Goal: Information Seeking & Learning: Learn about a topic

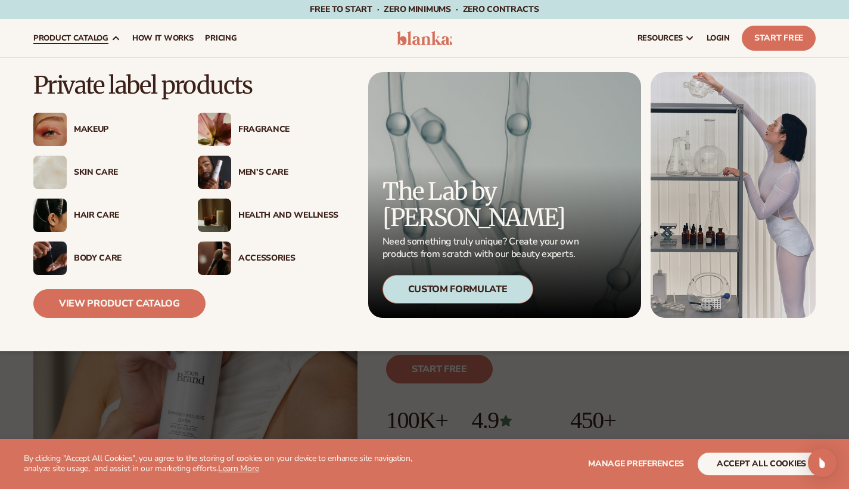
click at [269, 123] on div "Fragrance" at bounding box center [268, 129] width 141 height 33
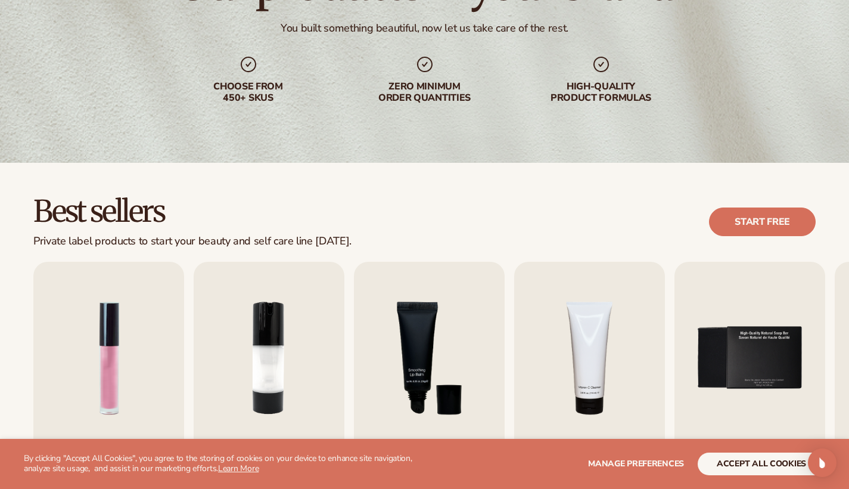
scroll to position [201, 0]
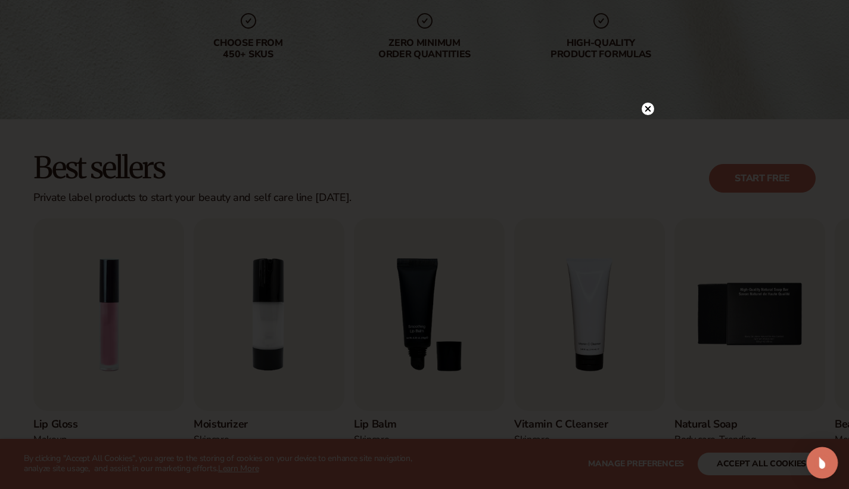
click at [821, 460] on img "Open Intercom Messenger" at bounding box center [822, 462] width 15 height 15
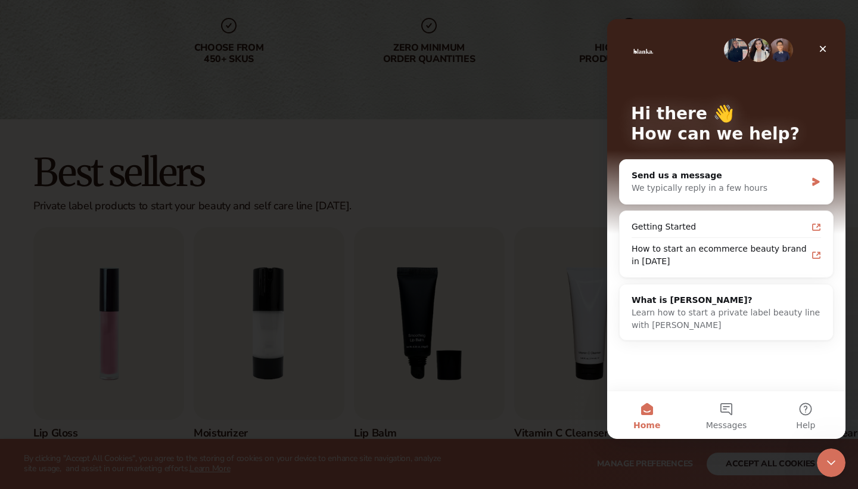
scroll to position [0, 0]
click at [823, 46] on icon "Close" at bounding box center [823, 49] width 10 height 10
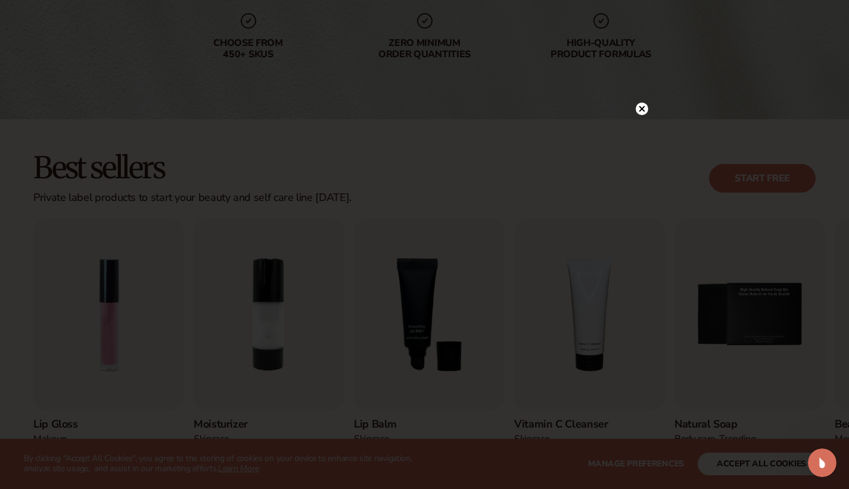
click at [644, 107] on icon at bounding box center [642, 109] width 6 height 6
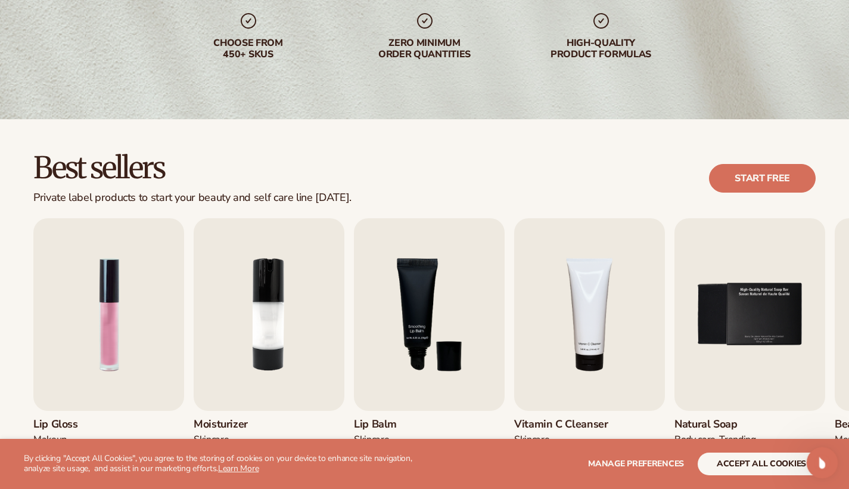
drag, startPoint x: 826, startPoint y: 455, endPoint x: 708, endPoint y: 457, distance: 117.4
click at [806, 457] on html at bounding box center [820, 460] width 29 height 29
click at [759, 468] on button "accept all cookies" at bounding box center [762, 463] width 128 height 23
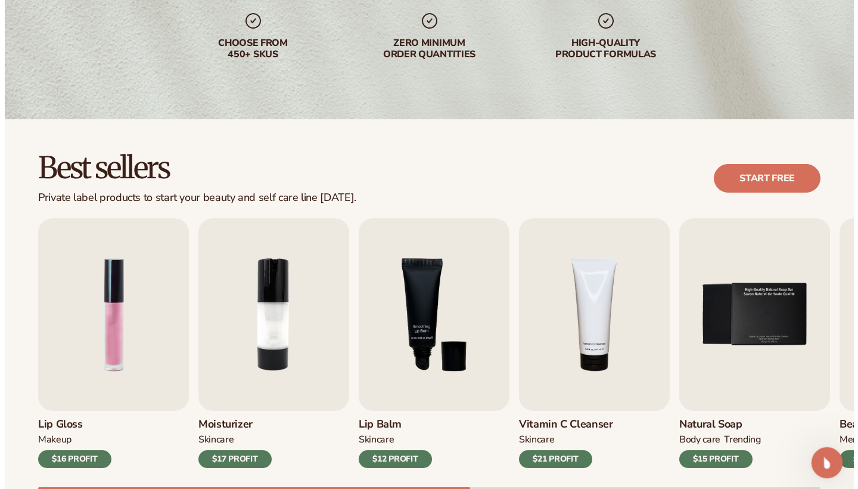
click at [824, 458] on icon "Open Intercom Messenger" at bounding box center [826, 461] width 20 height 20
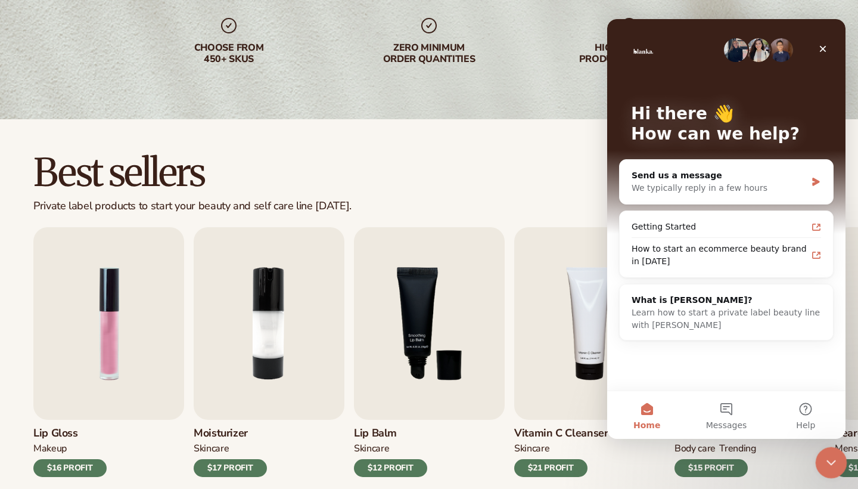
click at [821, 458] on div "Close Intercom Messenger" at bounding box center [829, 460] width 29 height 29
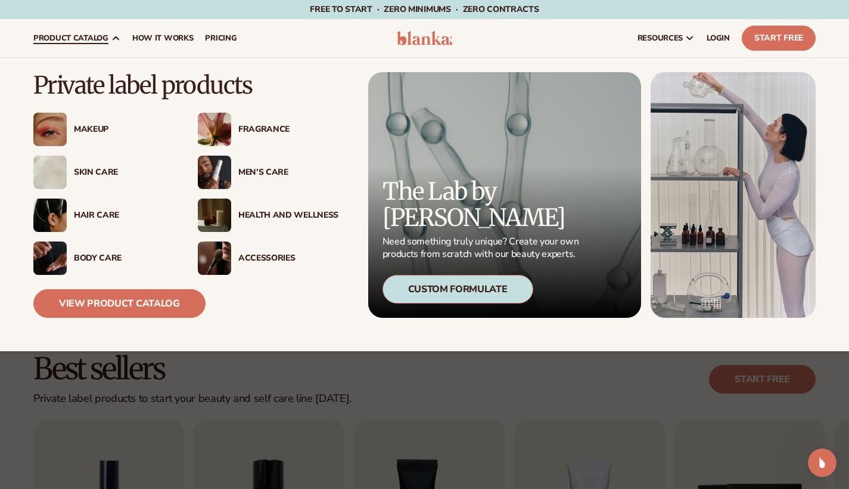
click at [259, 128] on div "Fragrance" at bounding box center [288, 130] width 100 height 10
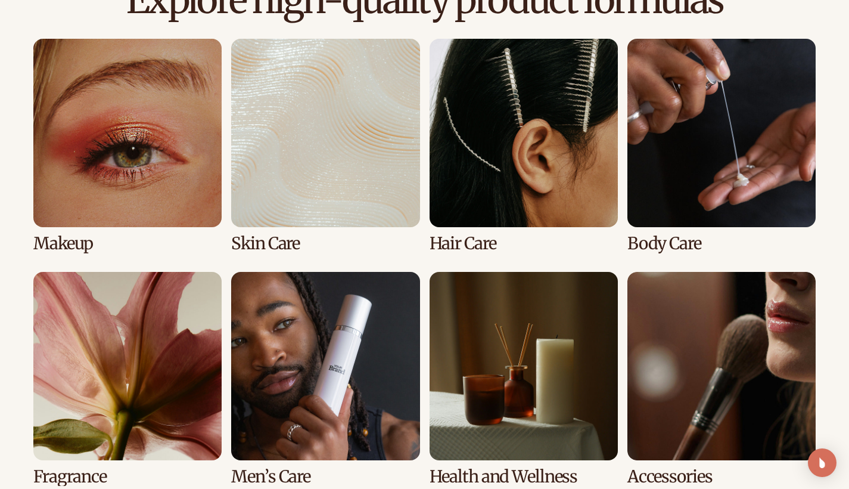
scroll to position [1054, 0]
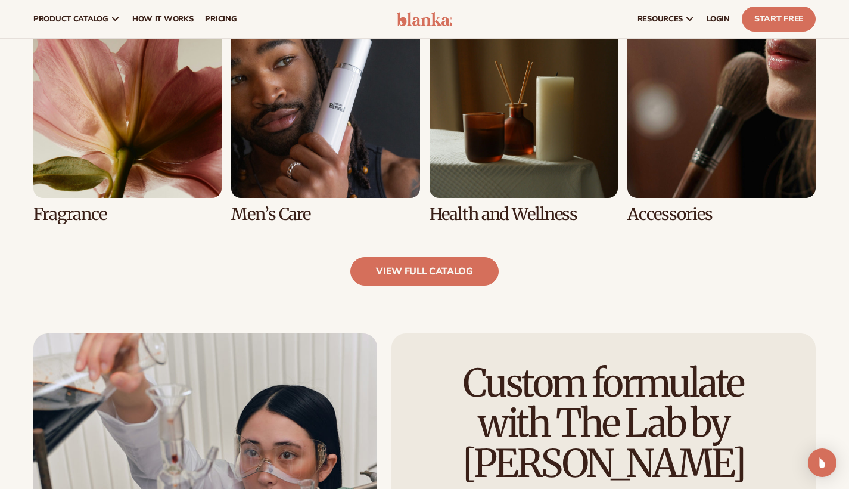
click at [151, 167] on link "5 / 8" at bounding box center [127, 117] width 188 height 214
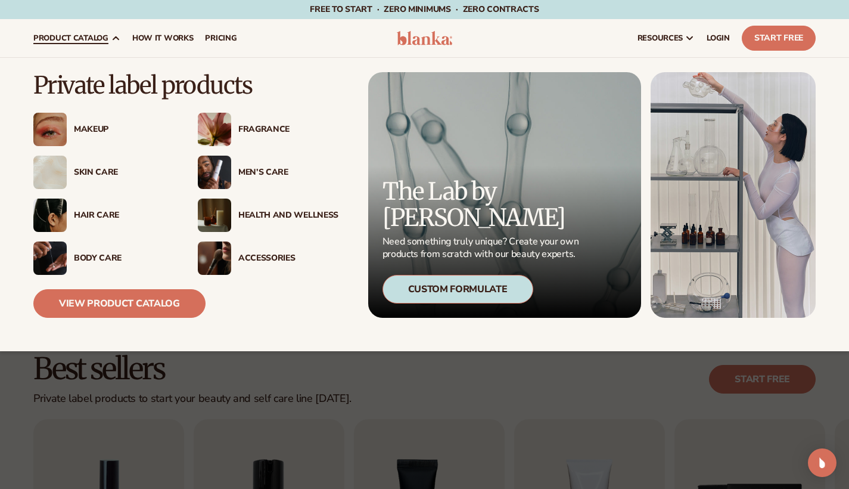
click at [100, 119] on div "Makeup" at bounding box center [103, 129] width 141 height 33
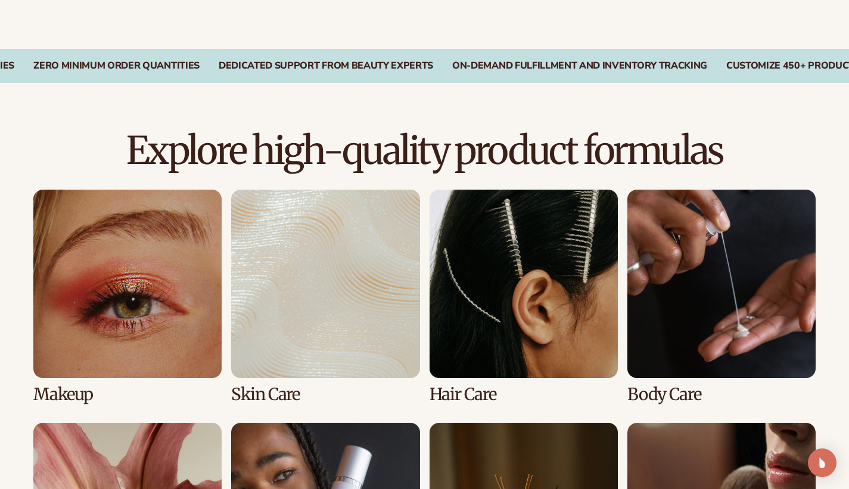
scroll to position [700, 0]
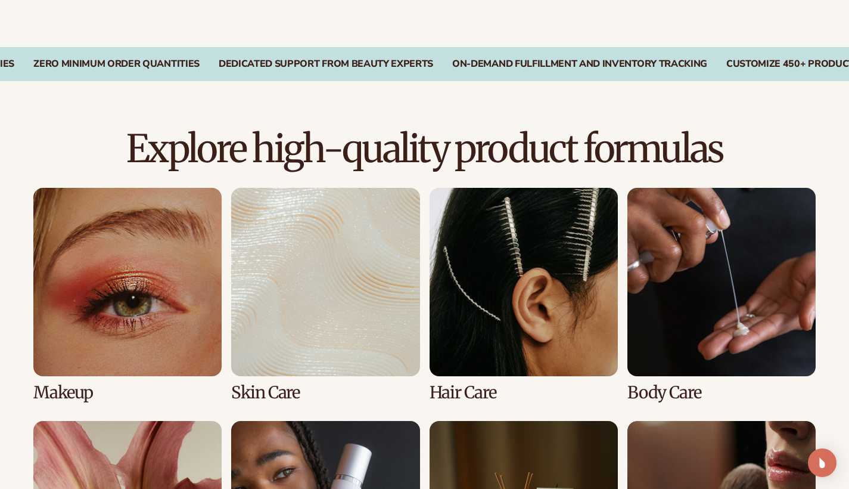
click at [288, 225] on link "2 / 8" at bounding box center [325, 295] width 188 height 214
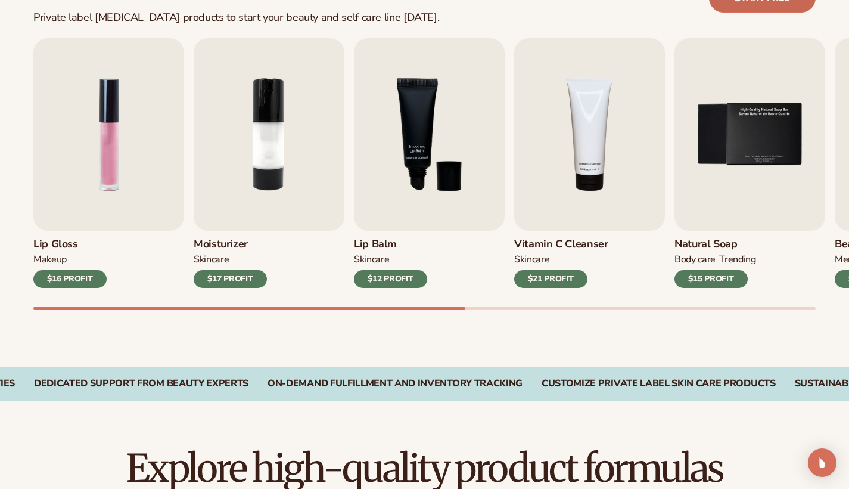
scroll to position [401, 0]
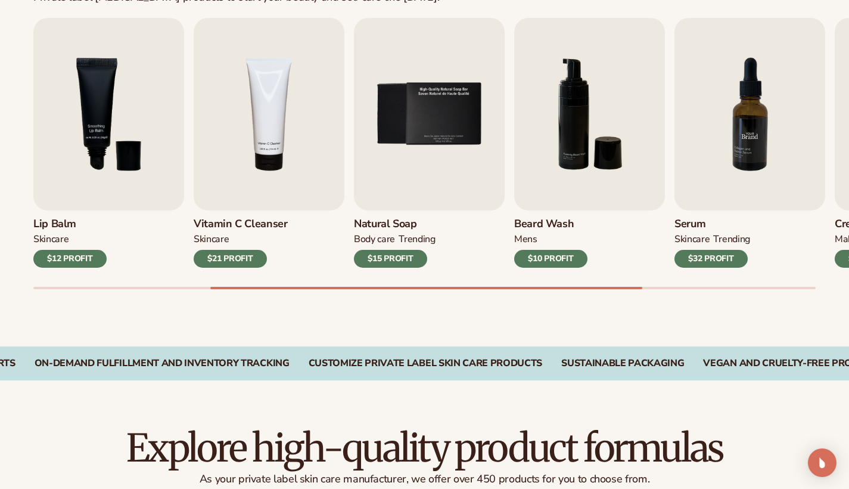
click at [739, 151] on img "7 / 9" at bounding box center [750, 114] width 151 height 193
click at [753, 135] on img "7 / 9" at bounding box center [750, 114] width 151 height 193
click at [735, 135] on img "7 / 9" at bounding box center [750, 114] width 151 height 193
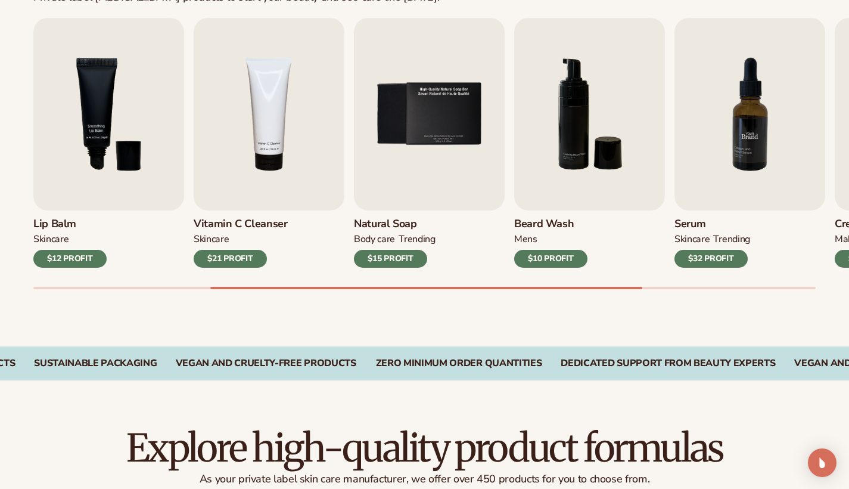
click at [735, 135] on img "7 / 9" at bounding box center [750, 114] width 151 height 193
click at [693, 225] on h3 "Serum" at bounding box center [713, 224] width 76 height 13
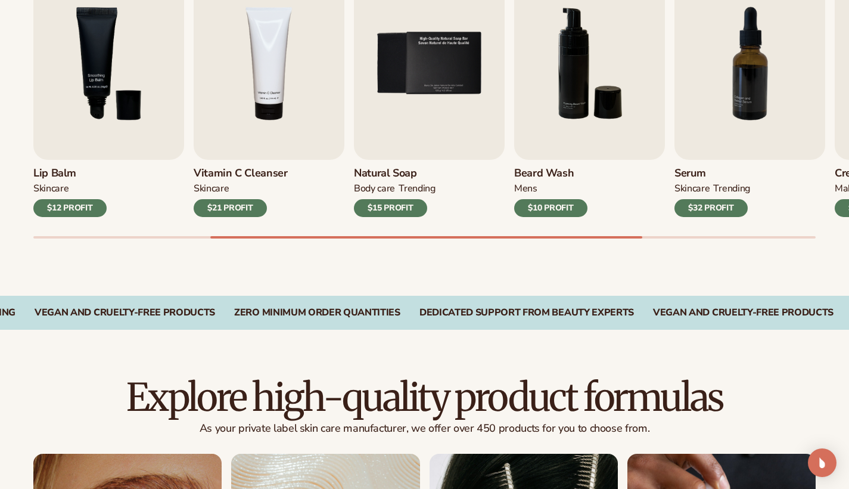
scroll to position [454, 0]
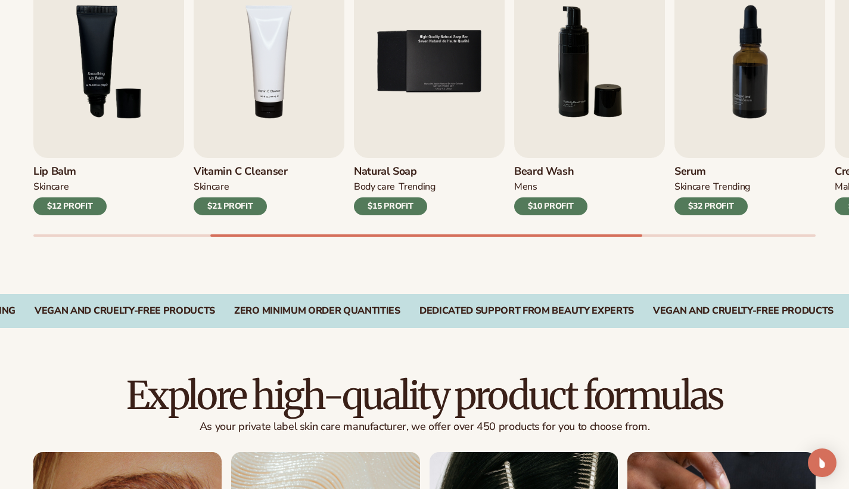
click at [712, 206] on div "$32 PROFIT" at bounding box center [711, 206] width 73 height 18
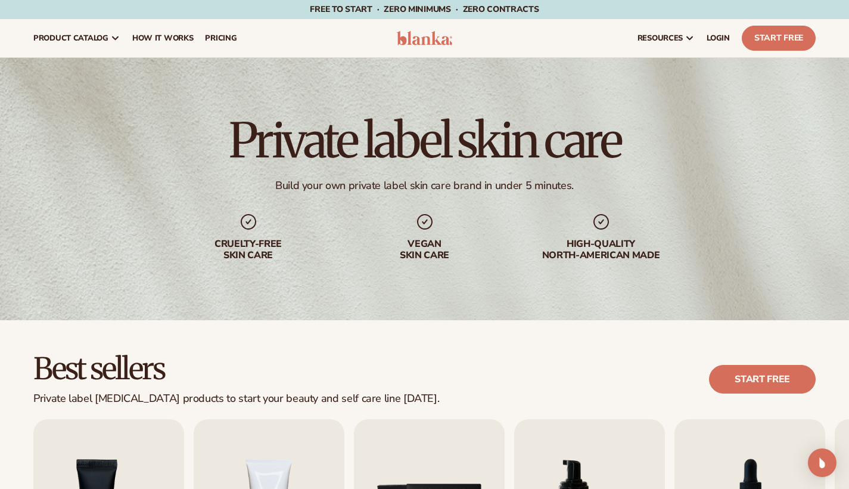
scroll to position [0, 0]
